Goal: Task Accomplishment & Management: Manage account settings

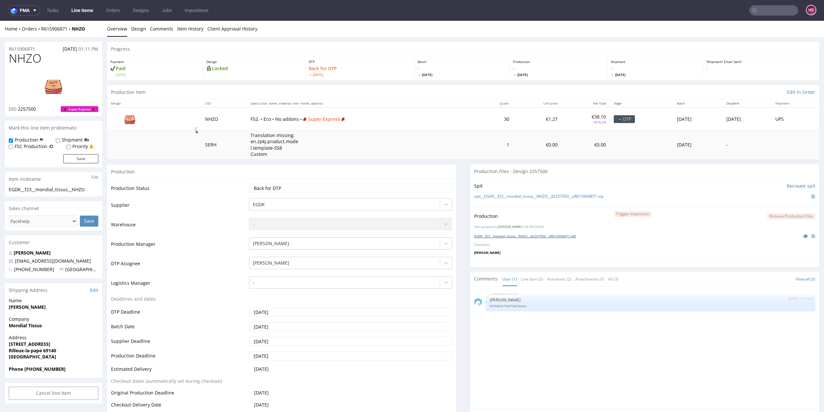
click at [509, 235] on link "EGDK__f23__mondial_tissus__NHZO__d2257500__oR615906871.pdf" at bounding box center [525, 236] width 102 height 5
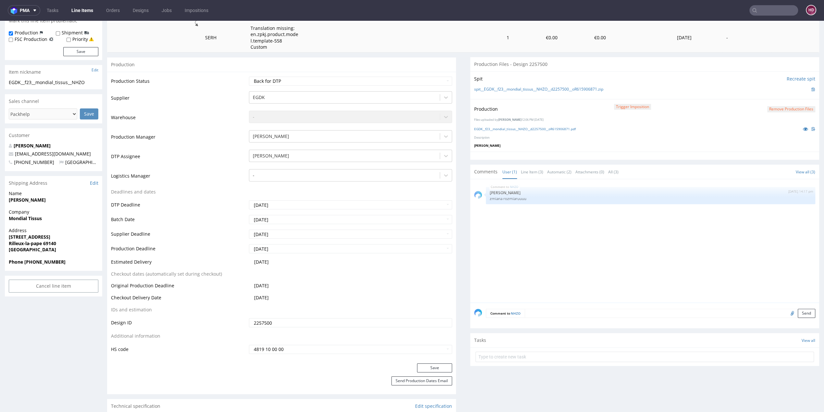
scroll to position [109, 0]
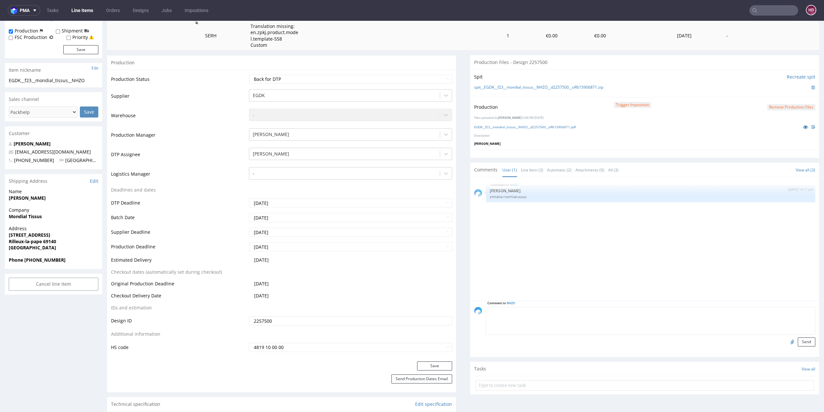
click at [537, 310] on textarea at bounding box center [651, 321] width 330 height 28
click at [518, 311] on textarea "plik produkcyjny, dodany rozmiar F52" at bounding box center [651, 321] width 330 height 28
click at [533, 312] on textarea "plik produkcyjny dodany rozmiar F52" at bounding box center [651, 321] width 330 height 28
type textarea "plik produkcyjny dodany - rozmiar F52"
click at [798, 339] on button "Send" at bounding box center [807, 341] width 18 height 9
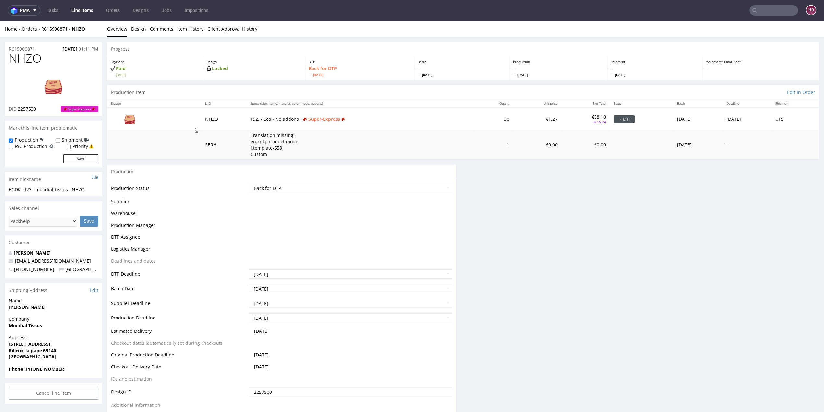
scroll to position [0, 0]
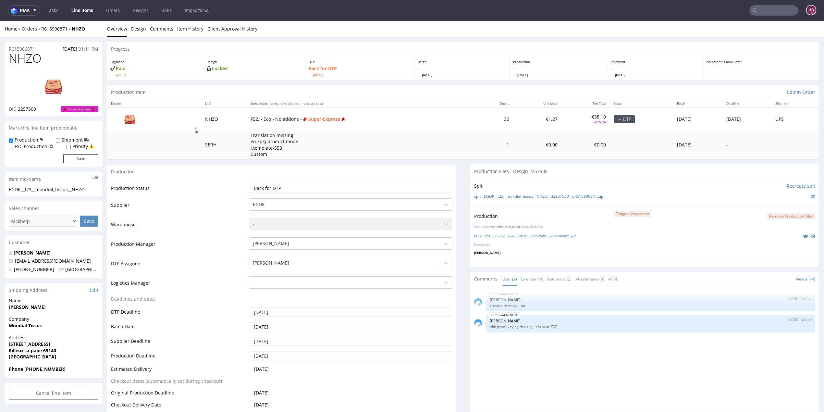
click at [39, 62] on span "NHZO" at bounding box center [25, 58] width 33 height 13
drag, startPoint x: 44, startPoint y: 60, endPoint x: -4, endPoint y: 58, distance: 47.1
copy span "NHZO"
drag, startPoint x: 42, startPoint y: 107, endPoint x: 19, endPoint y: 110, distance: 23.6
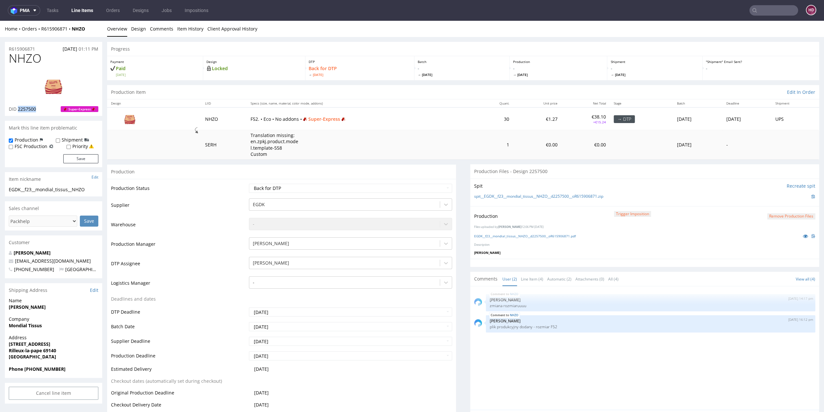
click at [19, 110] on div "DID 2257500 Super-Express" at bounding box center [54, 109] width 90 height 6
copy span "2257500"
click at [57, 84] on img at bounding box center [54, 85] width 52 height 29
click at [49, 62] on h1 "NHZO" at bounding box center [54, 58] width 90 height 13
drag, startPoint x: 43, startPoint y: 59, endPoint x: -2, endPoint y: 61, distance: 45.2
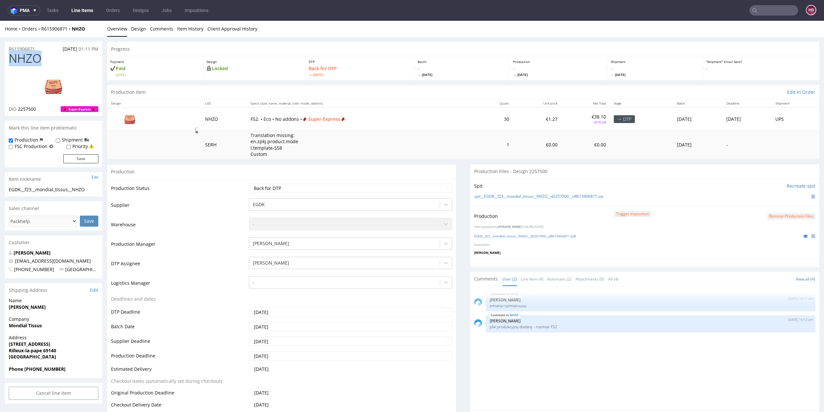
copy span "NHZO"
click at [768, 217] on button "Remove production files" at bounding box center [792, 216] width 48 height 6
click at [763, 203] on link "Yes" at bounding box center [768, 201] width 19 height 10
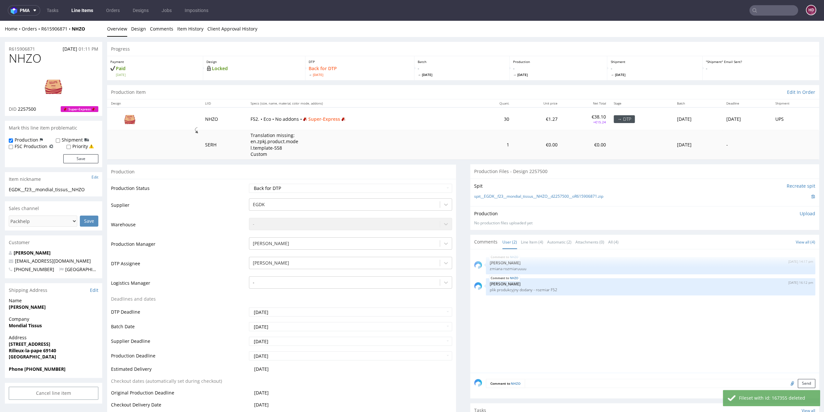
click at [800, 215] on p "Upload" at bounding box center [808, 213] width 16 height 6
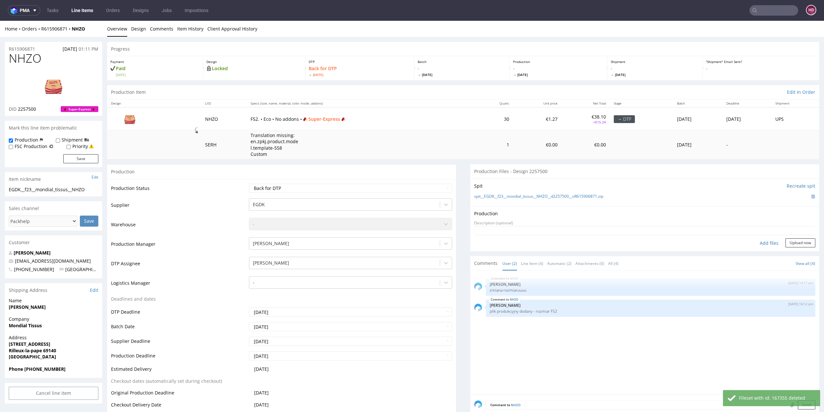
click at [759, 240] on div "Add files" at bounding box center [769, 243] width 32 height 10
type input "C:\fakepath\EGDK__f23__mondial_tissus__NHZO__d2257500__oR615906871.pdf"
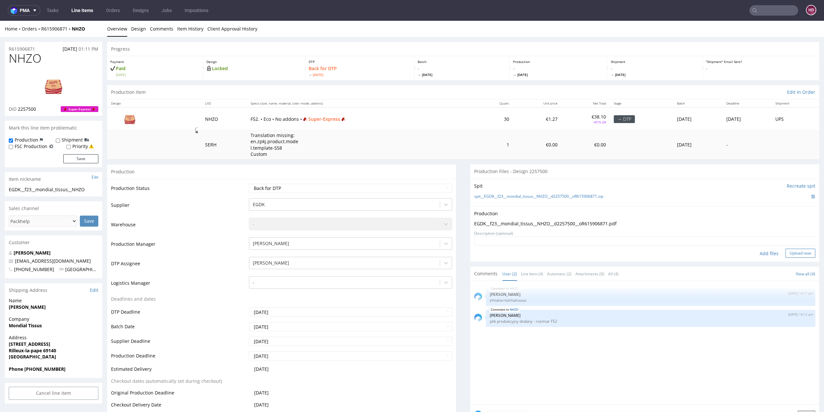
click at [790, 254] on button "Upload now" at bounding box center [801, 253] width 30 height 9
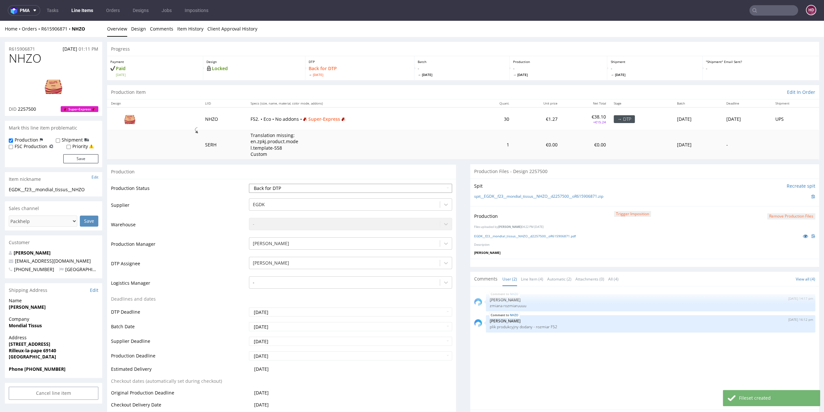
click at [305, 191] on select "Waiting for Artwork Waiting for Diecut Waiting for Mockup Waiting for DTP Waiti…" at bounding box center [350, 188] width 203 height 9
select select "dtp_production_ready"
click at [249, 184] on select "Waiting for Artwork Waiting for Diecut Waiting for Mockup Waiting for DTP Waiti…" at bounding box center [350, 188] width 203 height 9
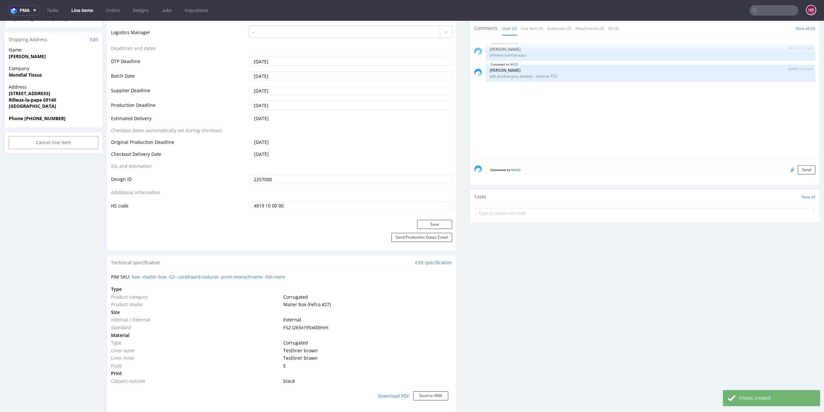
scroll to position [265, 0]
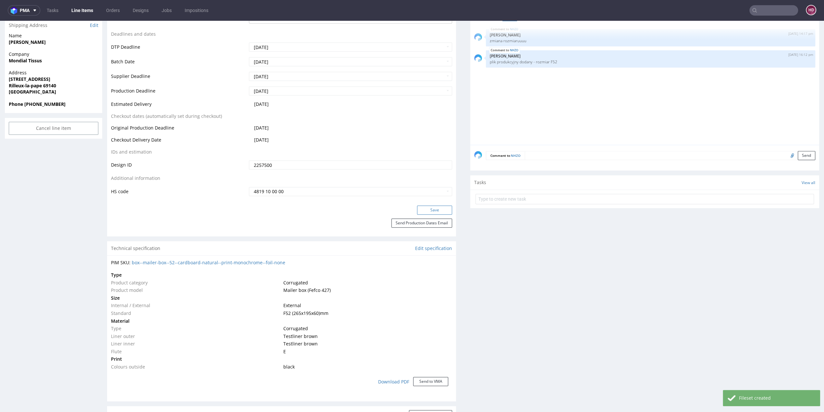
click at [436, 210] on button "Save" at bounding box center [434, 210] width 35 height 9
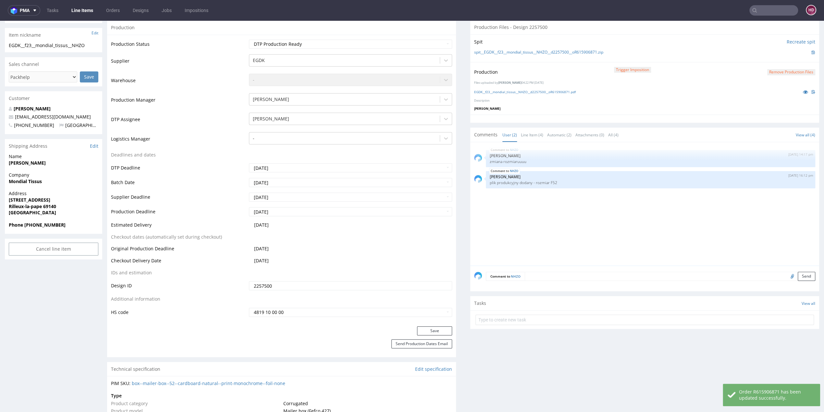
scroll to position [142, 0]
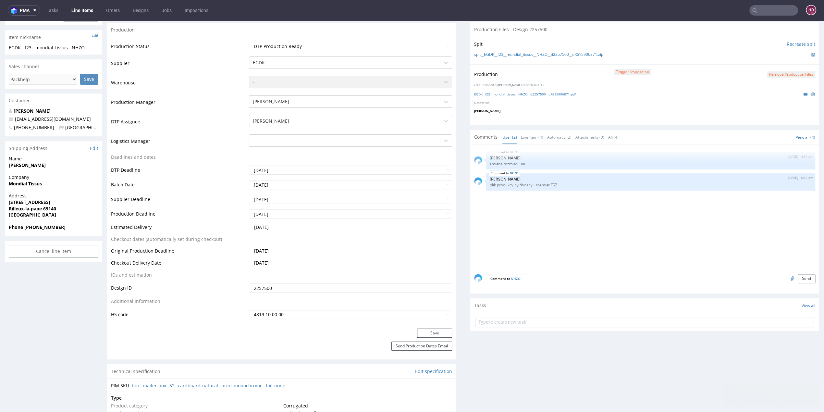
click at [438, 329] on button "Save" at bounding box center [434, 333] width 35 height 9
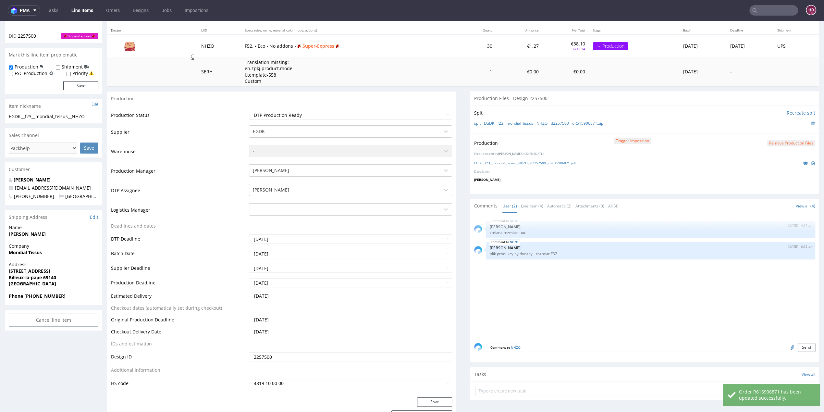
scroll to position [0, 0]
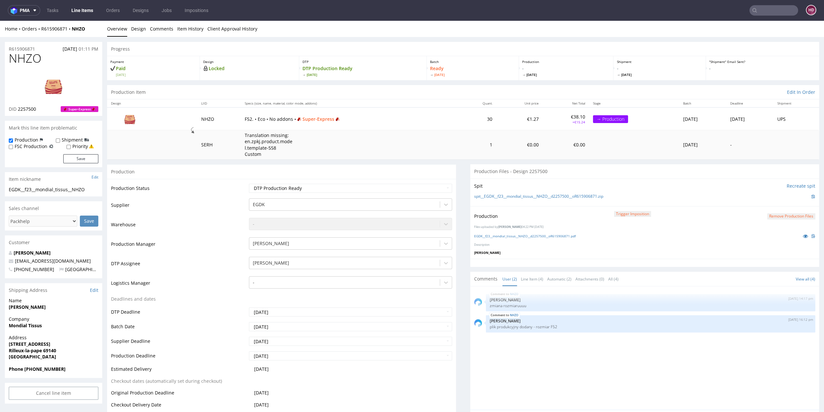
click at [79, 9] on link "Line Items" at bounding box center [83, 10] width 30 height 10
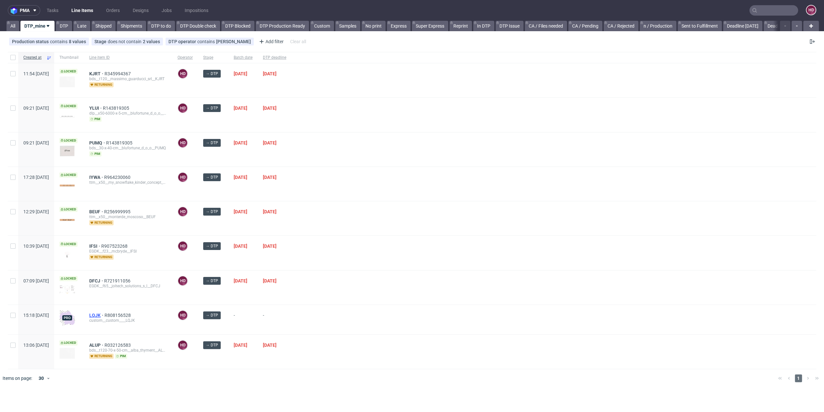
click at [105, 313] on span "LQJK" at bounding box center [96, 315] width 15 height 5
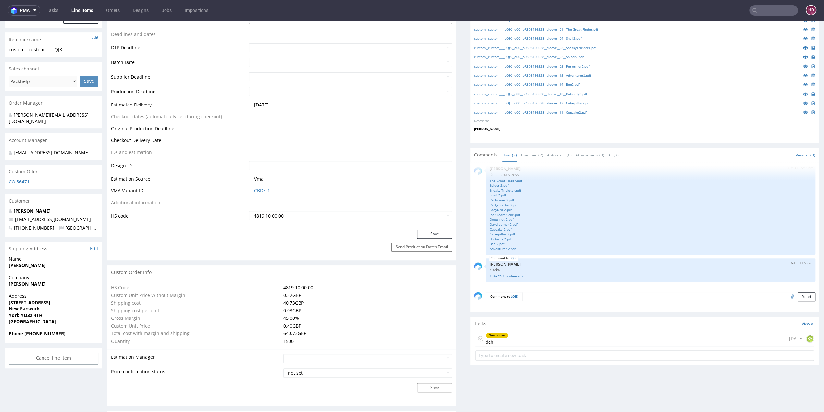
scroll to position [225, 0]
click at [487, 333] on div "Needs fixes" at bounding box center [497, 335] width 22 height 5
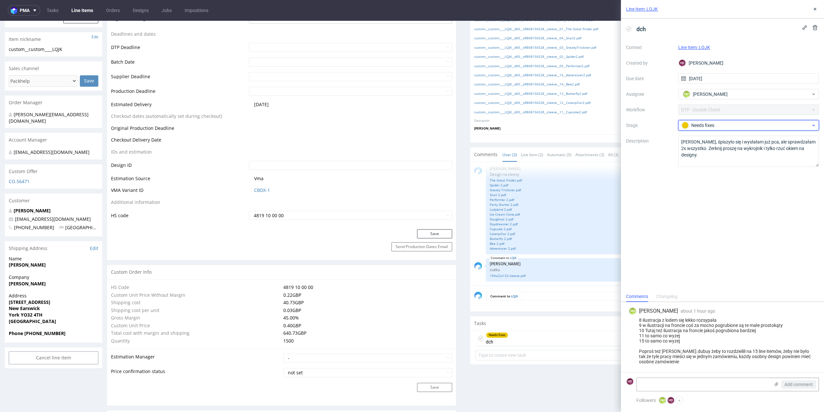
click at [760, 123] on div "Needs fixes" at bounding box center [746, 125] width 129 height 7
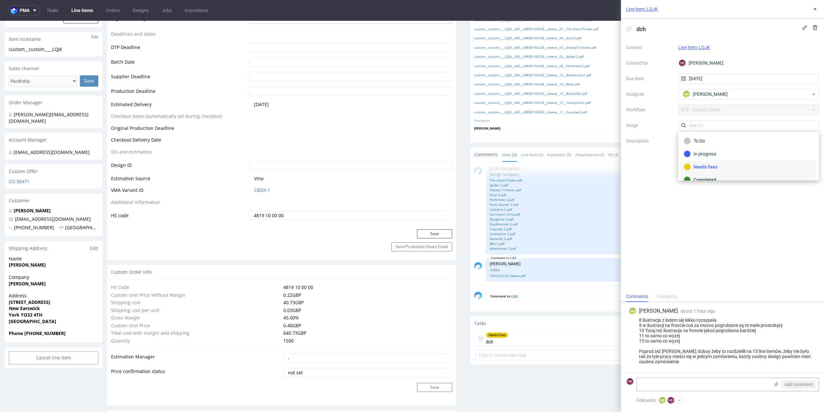
click at [701, 179] on div "Completed" at bounding box center [749, 179] width 130 height 7
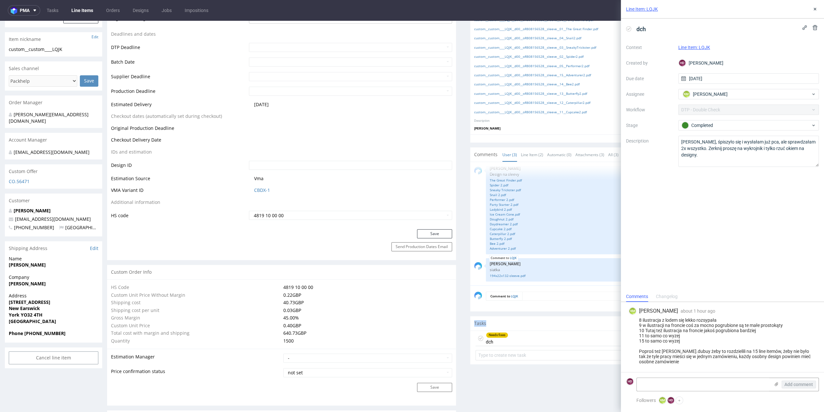
click at [551, 319] on div "Tasks View all" at bounding box center [645, 323] width 349 height 14
click at [814, 9] on icon at bounding box center [815, 8] width 5 height 5
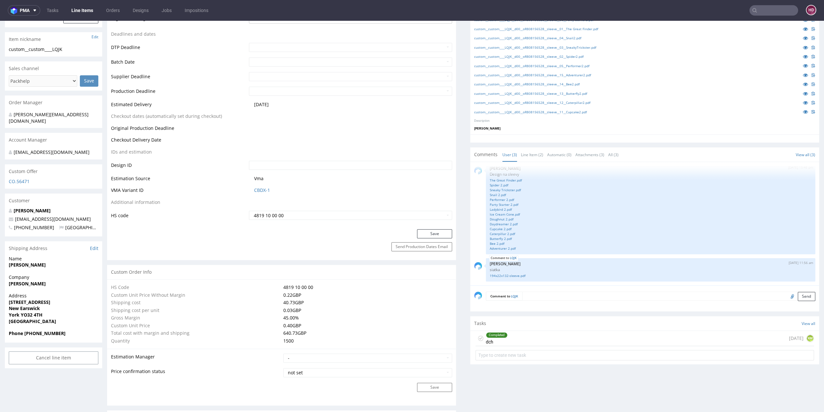
click at [500, 337] on div "Completed dch" at bounding box center [497, 338] width 22 height 15
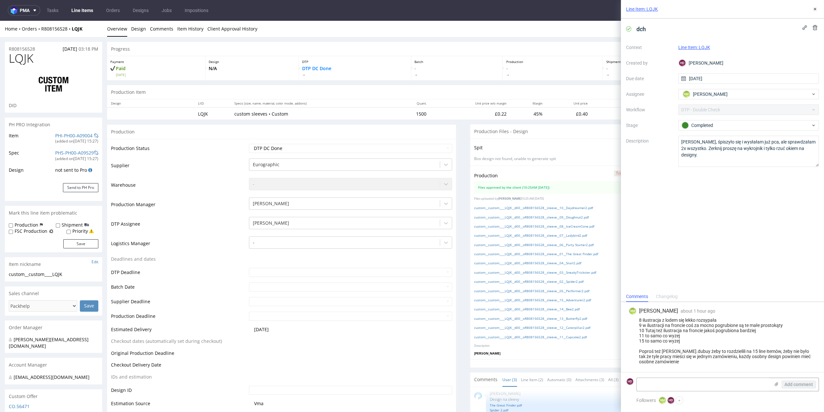
click at [37, 52] on h1 "LQJK" at bounding box center [54, 58] width 90 height 13
drag, startPoint x: 37, startPoint y: 49, endPoint x: 3, endPoint y: 45, distance: 34.0
copy p "R808156528"
click at [82, 10] on link "Line Items" at bounding box center [83, 10] width 30 height 10
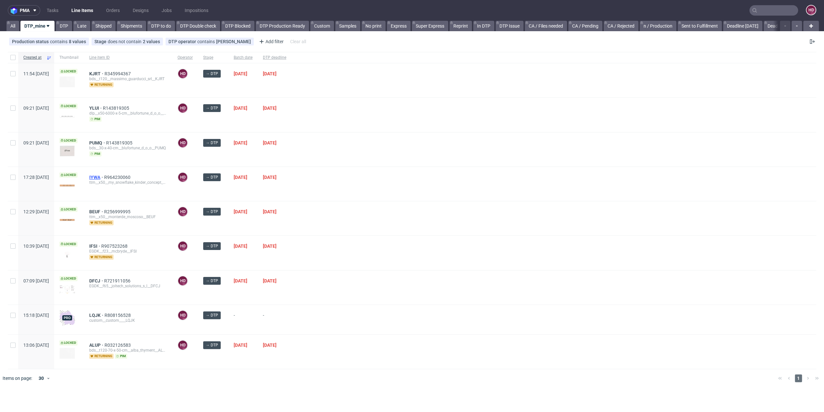
click at [104, 177] on span "IYWA" at bounding box center [96, 177] width 15 height 5
